Goal: Information Seeking & Learning: Learn about a topic

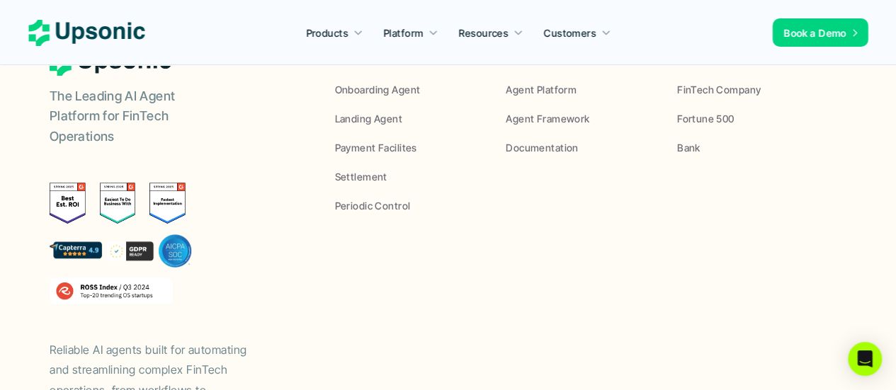
scroll to position [5517, 0]
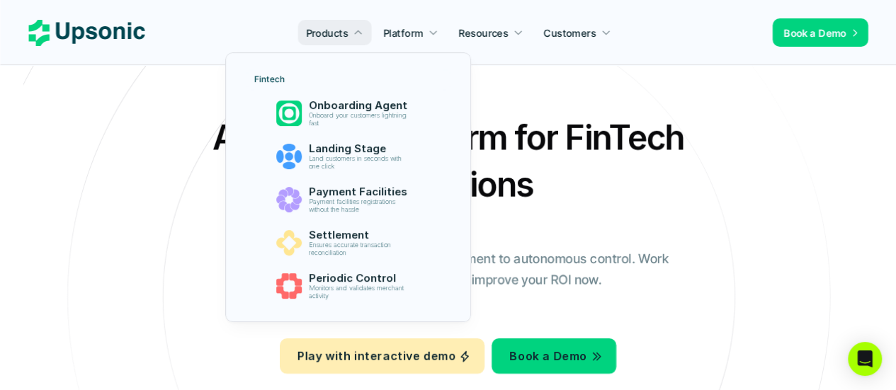
click at [339, 35] on p "Products" at bounding box center [327, 33] width 42 height 15
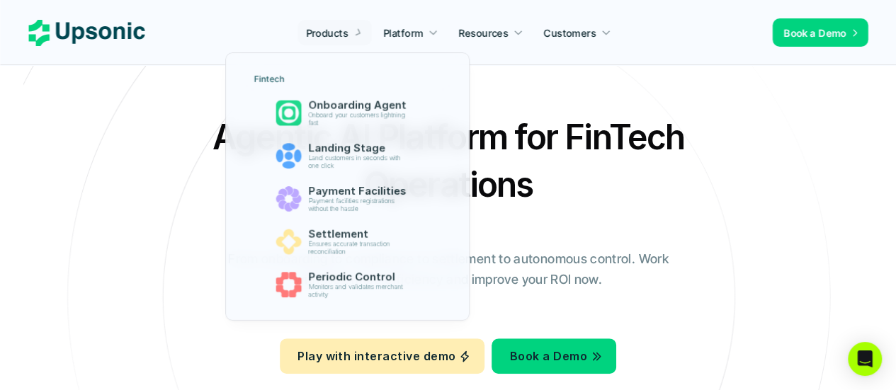
click at [339, 35] on p "Products" at bounding box center [327, 33] width 42 height 15
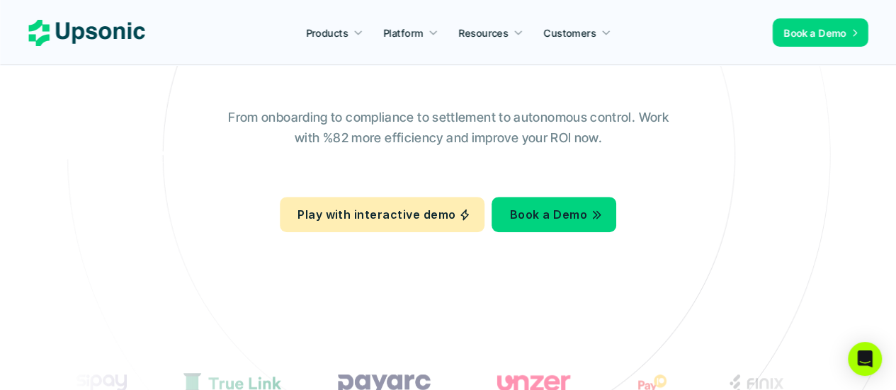
scroll to position [71, 0]
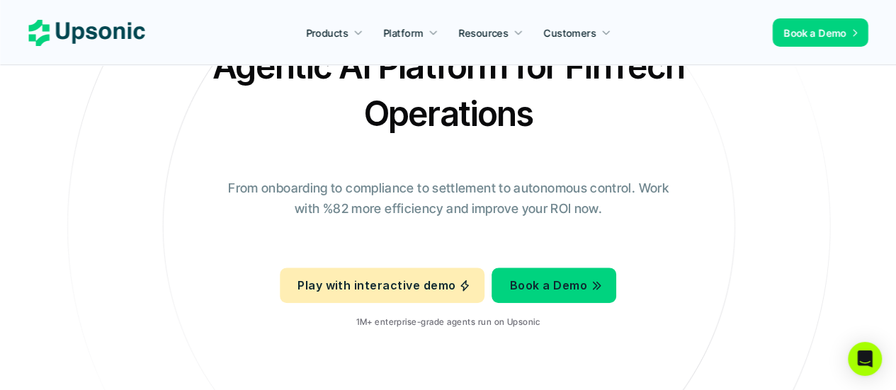
click at [546, 193] on p "From onboarding to compliance to settlement to autonomous control. Work with %8…" at bounding box center [448, 199] width 460 height 41
click at [545, 193] on p "From onboarding to compliance to settlement to autonomous control. Work with %8…" at bounding box center [448, 199] width 460 height 41
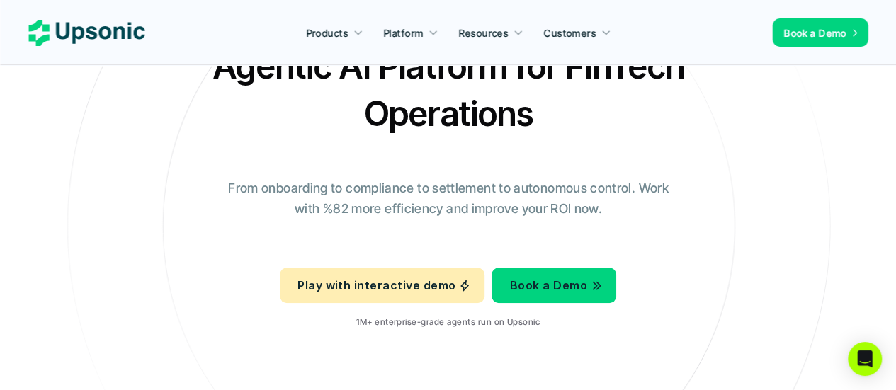
click at [545, 193] on p "From onboarding to compliance to settlement to autonomous control. Work with %8…" at bounding box center [448, 199] width 460 height 41
click at [527, 195] on p "From onboarding to compliance to settlement to autonomous control. Work with %8…" at bounding box center [448, 199] width 460 height 41
click at [517, 196] on p "From onboarding to compliance to settlement to autonomous control. Work with %8…" at bounding box center [448, 199] width 460 height 41
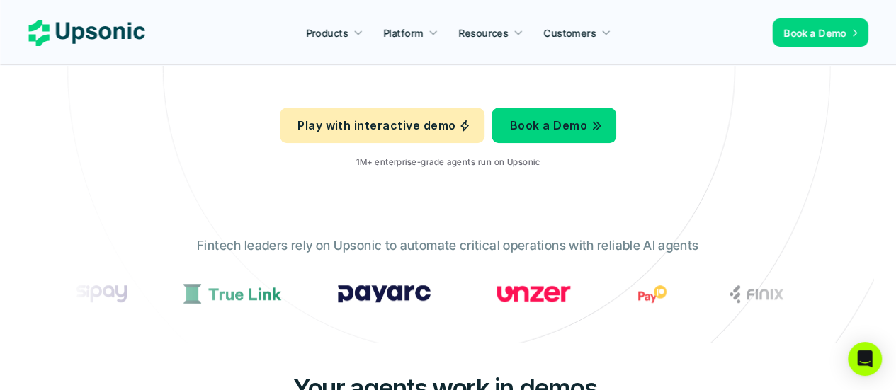
scroll to position [283, 0]
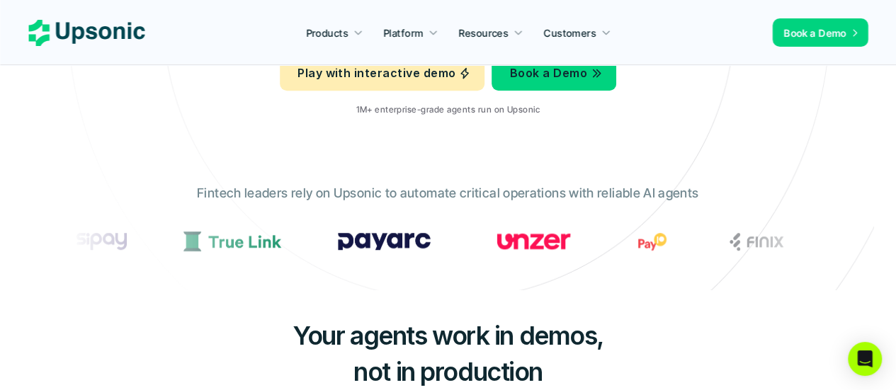
click at [434, 80] on p "Play with interactive demo" at bounding box center [377, 73] width 158 height 21
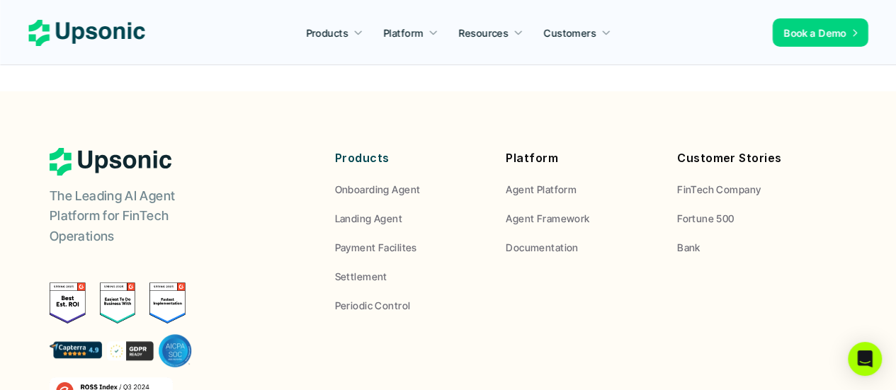
scroll to position [5517, 0]
